Goal: Browse casually

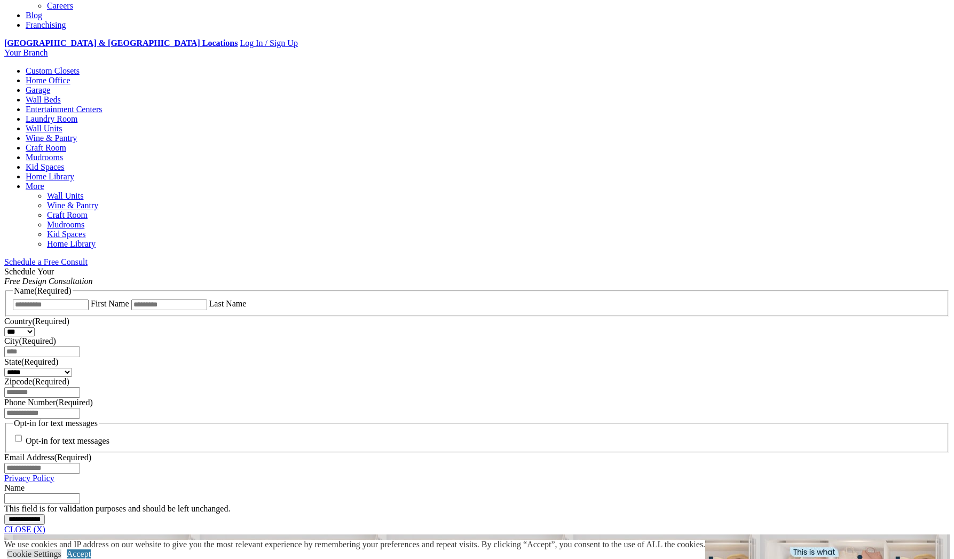
scroll to position [694, 0]
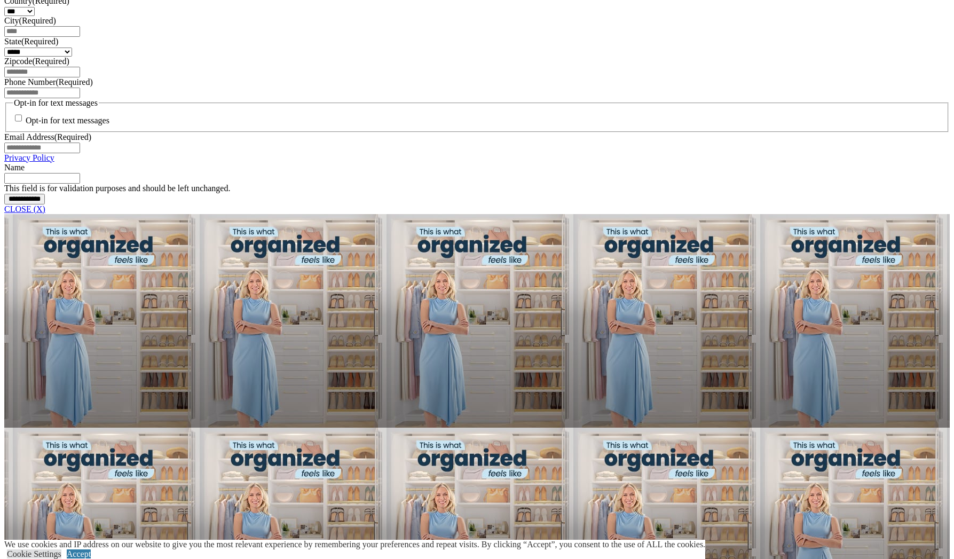
click at [45, 214] on link "CLOSE (X)" at bounding box center [24, 208] width 41 height 9
